Goal: Transaction & Acquisition: Purchase product/service

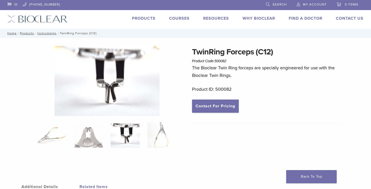
click at [141, 18] on link "Products" at bounding box center [143, 18] width 23 height 5
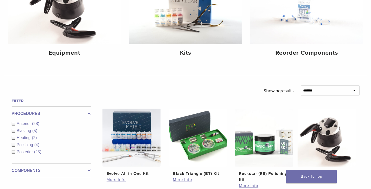
scroll to position [97, 0]
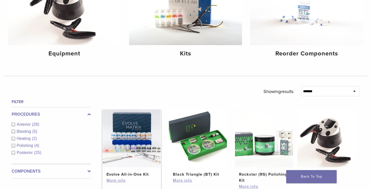
click at [122, 187] on li "Evolve All-in-One Kit $ 745.16 More info" at bounding box center [131, 152] width 59 height 84
click at [121, 181] on link "More info" at bounding box center [132, 181] width 50 height 6
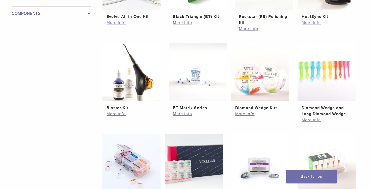
scroll to position [361, 0]
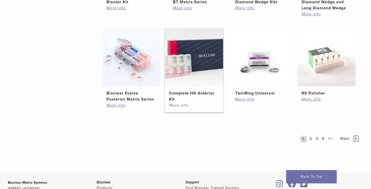
click at [186, 105] on link "More info" at bounding box center [194, 105] width 50 height 6
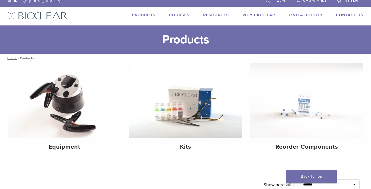
scroll to position [0, 0]
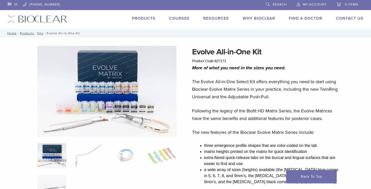
click at [136, 127] on img at bounding box center [106, 91] width 139 height 91
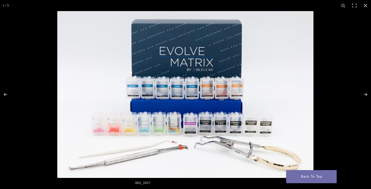
click at [140, 131] on img at bounding box center [185, 94] width 256 height 167
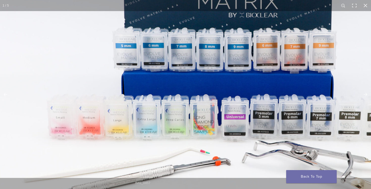
click at [140, 137] on img at bounding box center [225, 62] width 485 height 316
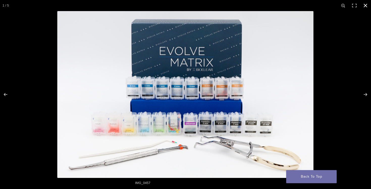
click at [348, 122] on div at bounding box center [242, 105] width 371 height 189
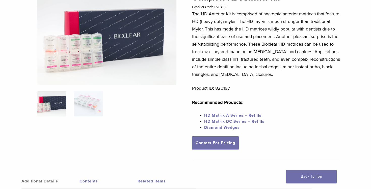
scroll to position [29, 0]
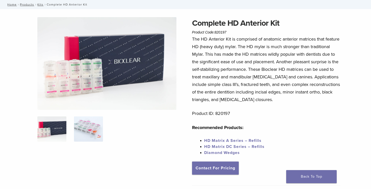
click at [96, 124] on img at bounding box center [88, 129] width 29 height 25
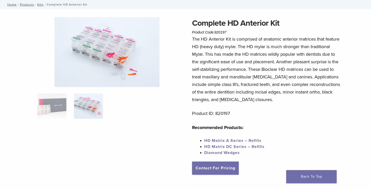
click at [104, 59] on img at bounding box center [107, 52] width 105 height 70
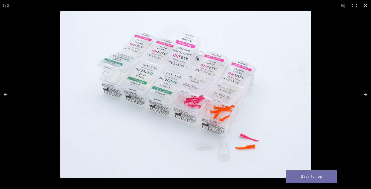
click at [166, 106] on img at bounding box center [185, 94] width 251 height 167
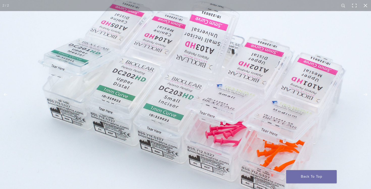
click at [155, 131] on img at bounding box center [209, 120] width 485 height 323
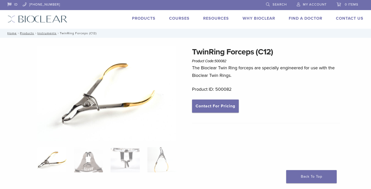
scroll to position [16, 0]
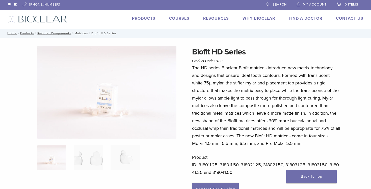
click at [81, 34] on link "Matrices" at bounding box center [81, 34] width 14 height 4
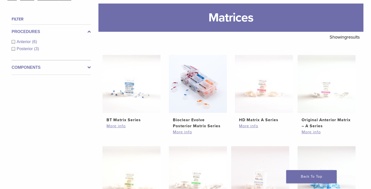
scroll to position [71, 0]
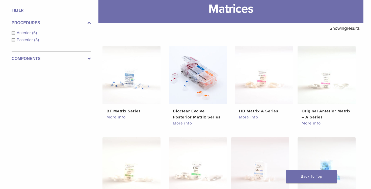
click at [26, 42] on div "Posterior (3)" at bounding box center [51, 40] width 79 height 6
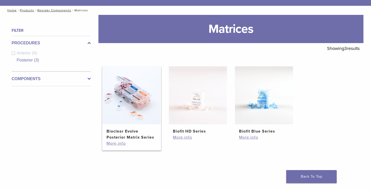
scroll to position [14, 0]
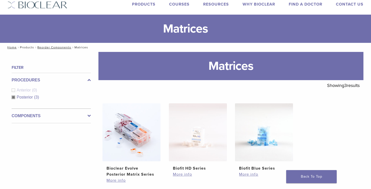
click at [25, 46] on link "Products" at bounding box center [27, 48] width 14 height 4
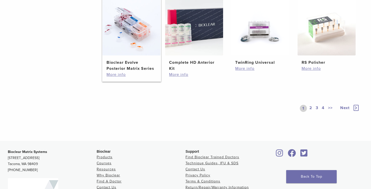
scroll to position [393, 0]
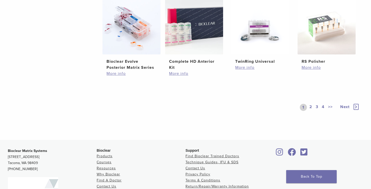
click at [355, 109] on icon at bounding box center [356, 107] width 5 height 6
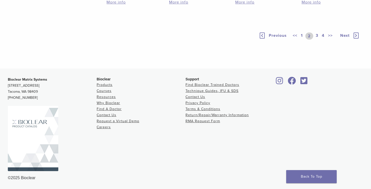
click at [348, 48] on div "Previous << 1 2 3 4 >> Next" at bounding box center [309, 35] width 101 height 23
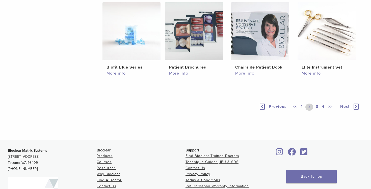
scroll to position [330, 0]
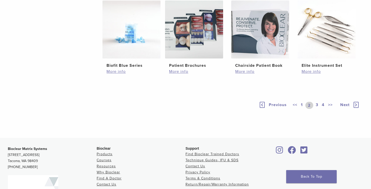
click at [346, 108] on span "Next" at bounding box center [344, 104] width 9 height 5
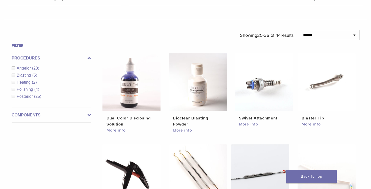
scroll to position [158, 0]
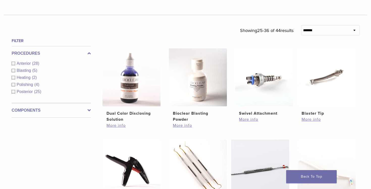
click at [38, 96] on div "Procedures Anterior (28) Blasting (5) Heating (2) Polishing (4) Posterior (25)" at bounding box center [51, 74] width 79 height 57
click at [32, 93] on span "Posterior" at bounding box center [25, 92] width 17 height 4
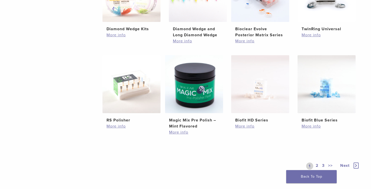
scroll to position [365, 0]
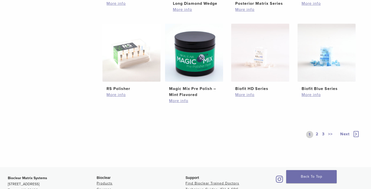
click at [318, 135] on link "2" at bounding box center [317, 134] width 5 height 7
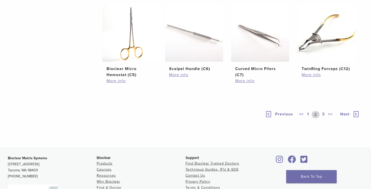
scroll to position [458, 0]
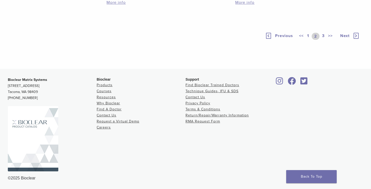
click at [323, 35] on link "3" at bounding box center [323, 36] width 5 height 7
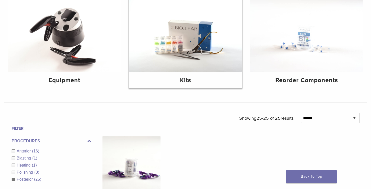
scroll to position [66, 0]
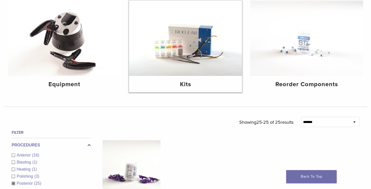
click at [189, 86] on h4 "Kits" at bounding box center [185, 84] width 105 height 9
